Goal: Task Accomplishment & Management: Manage account settings

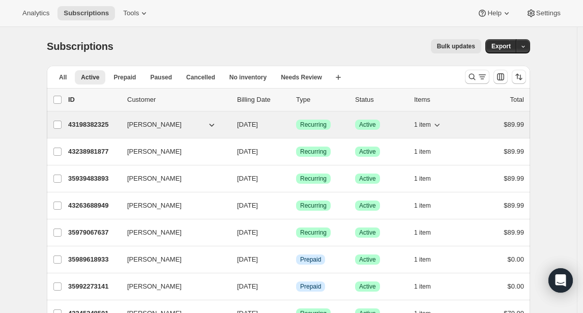
click at [104, 126] on p "43198382325" at bounding box center [93, 125] width 51 height 10
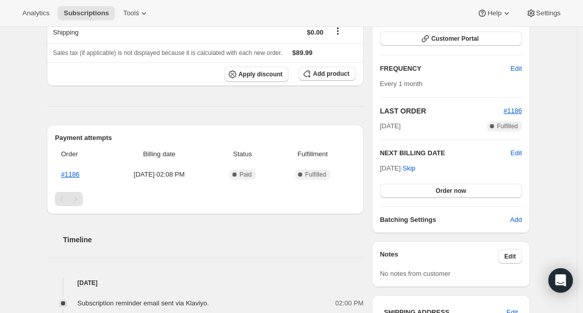
scroll to position [230, 0]
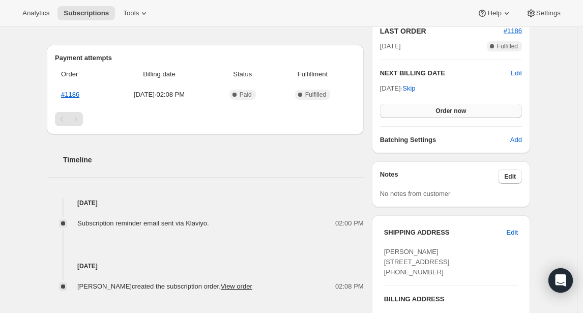
click at [443, 112] on span "Order now" at bounding box center [450, 111] width 31 height 8
click at [443, 112] on span "Click to confirm" at bounding box center [451, 111] width 46 height 8
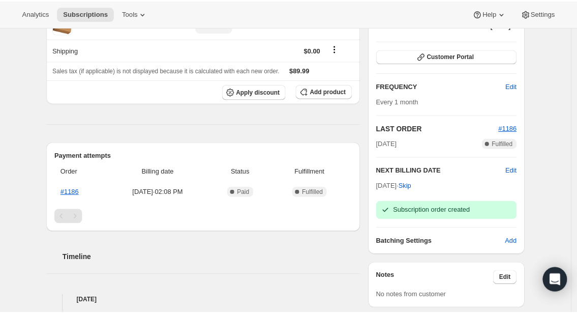
scroll to position [0, 0]
